Goal: Task Accomplishment & Management: Manage account settings

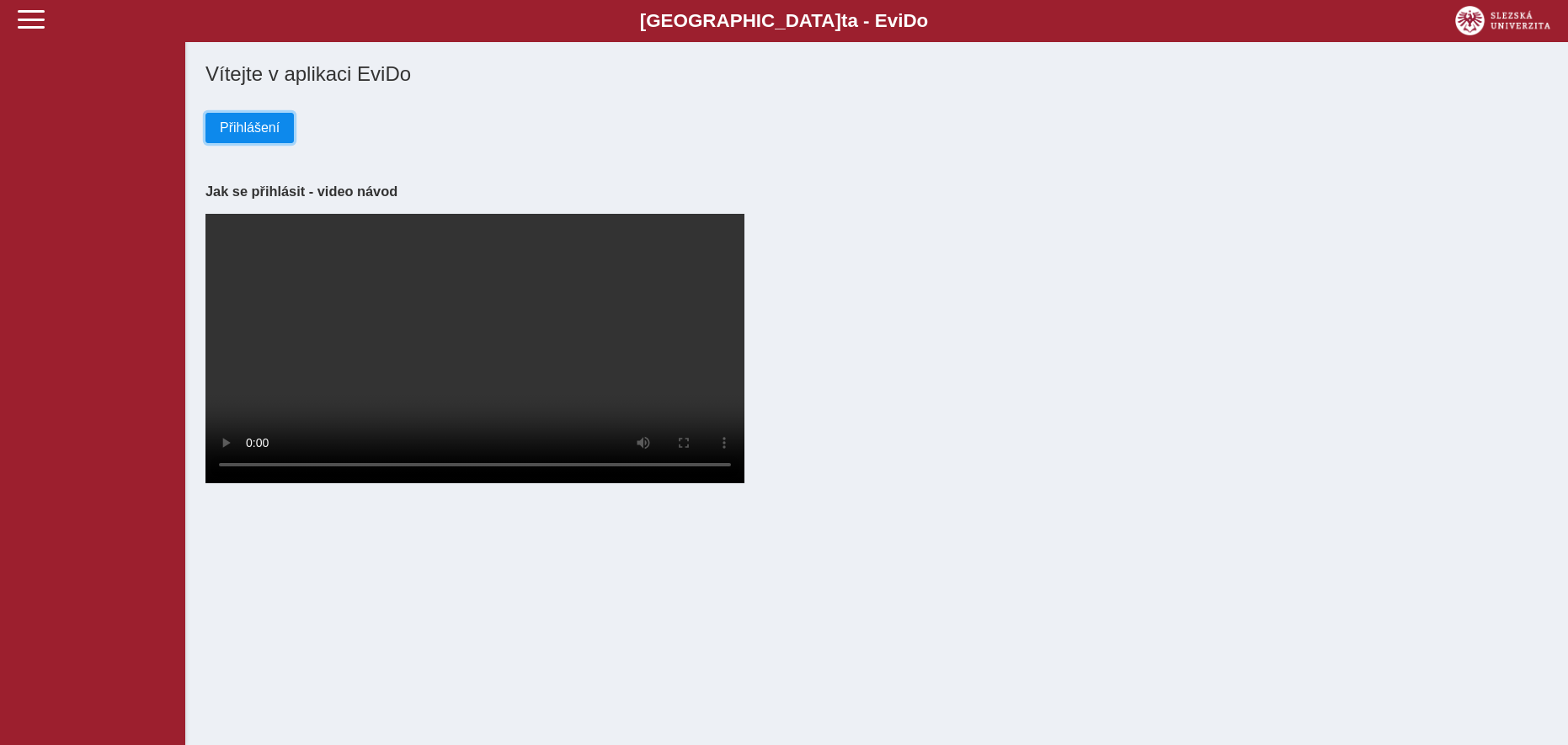
click at [259, 124] on span "Přihlášení" at bounding box center [250, 128] width 60 height 15
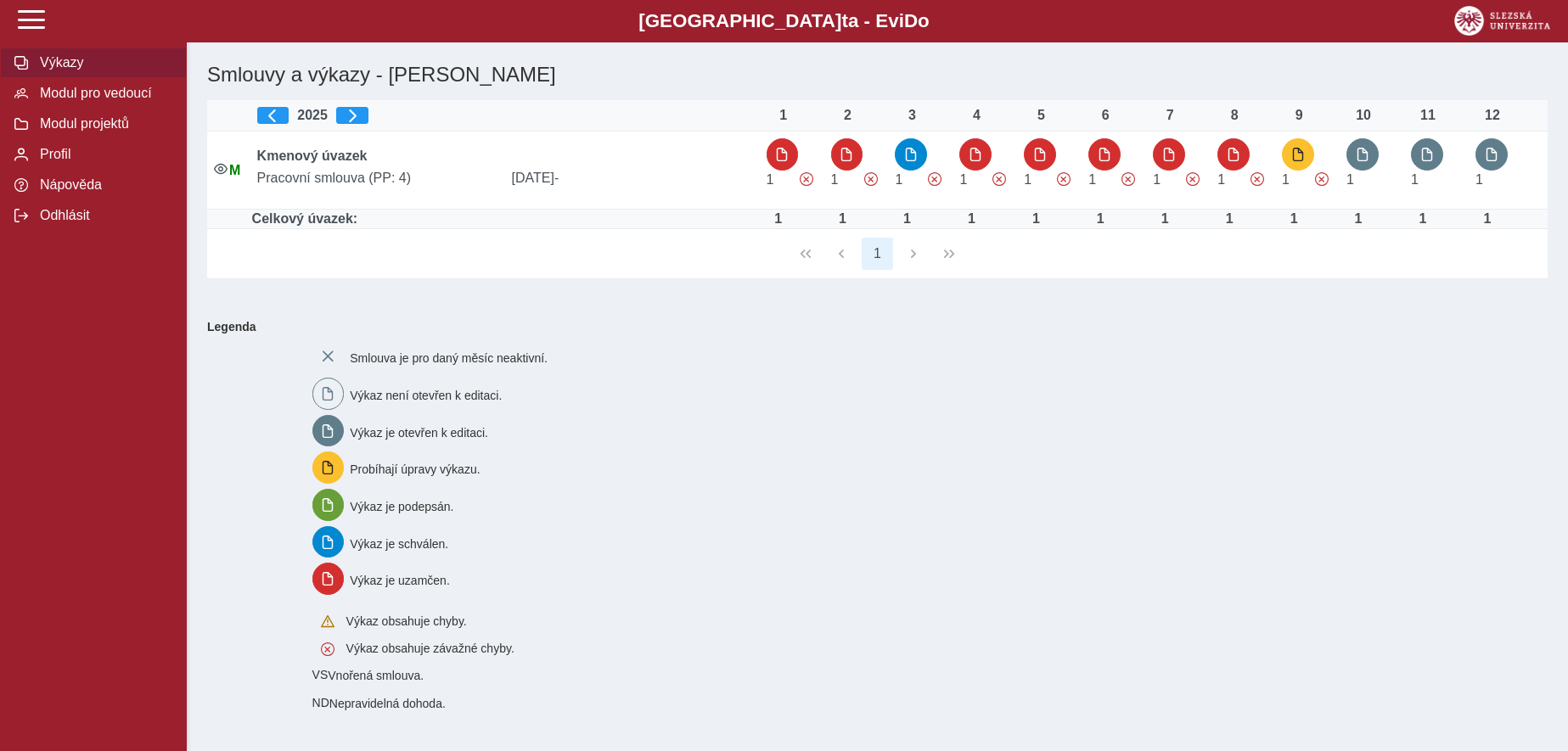
click at [914, 258] on div "1" at bounding box center [877, 254] width 1340 height 50
click at [837, 257] on div "1" at bounding box center [877, 254] width 1340 height 50
click at [70, 223] on span "Odhlásit" at bounding box center [104, 216] width 137 height 15
